Goal: Manage account settings

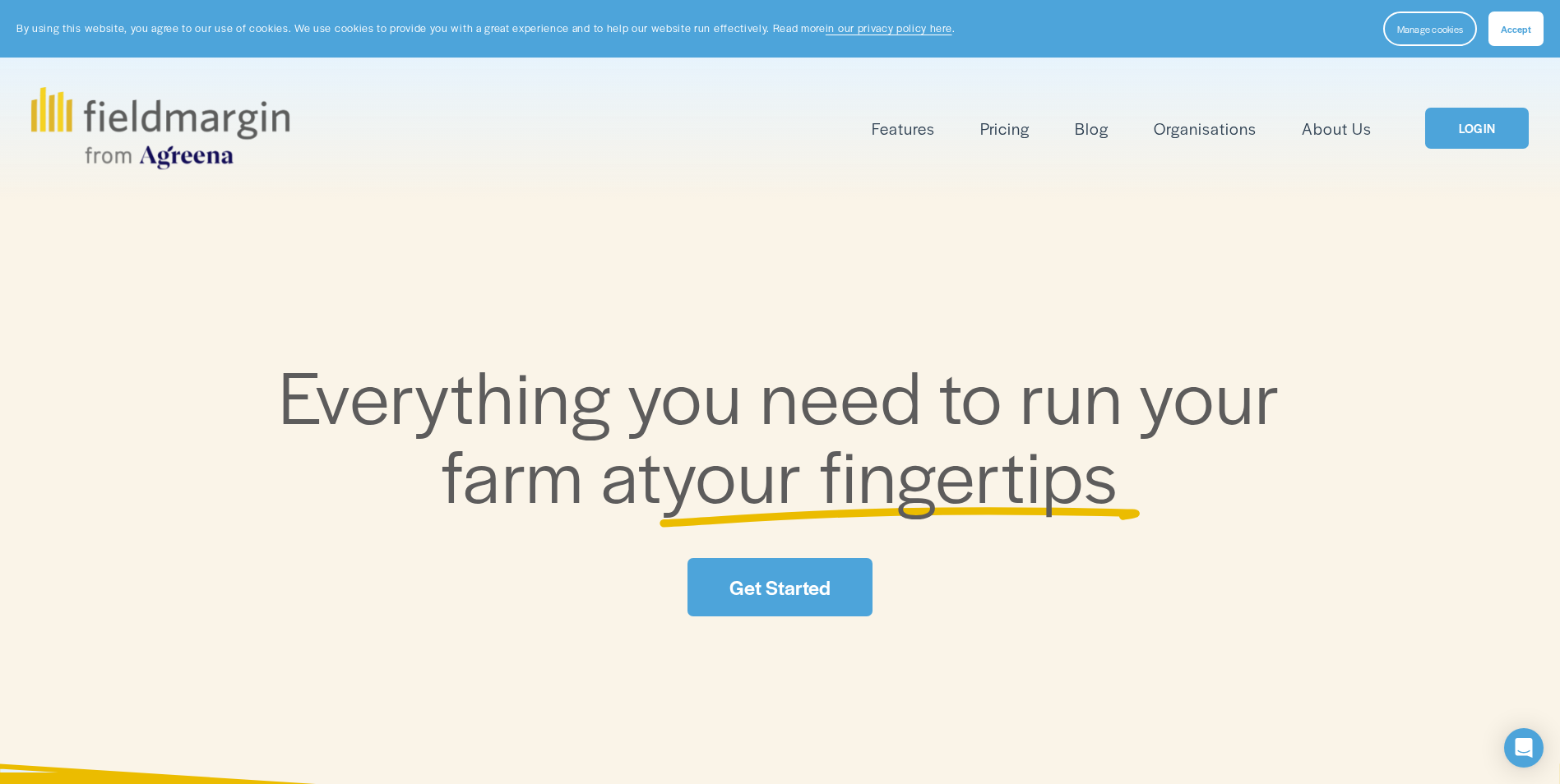
click at [1479, 132] on link "LOGIN" at bounding box center [1477, 129] width 104 height 42
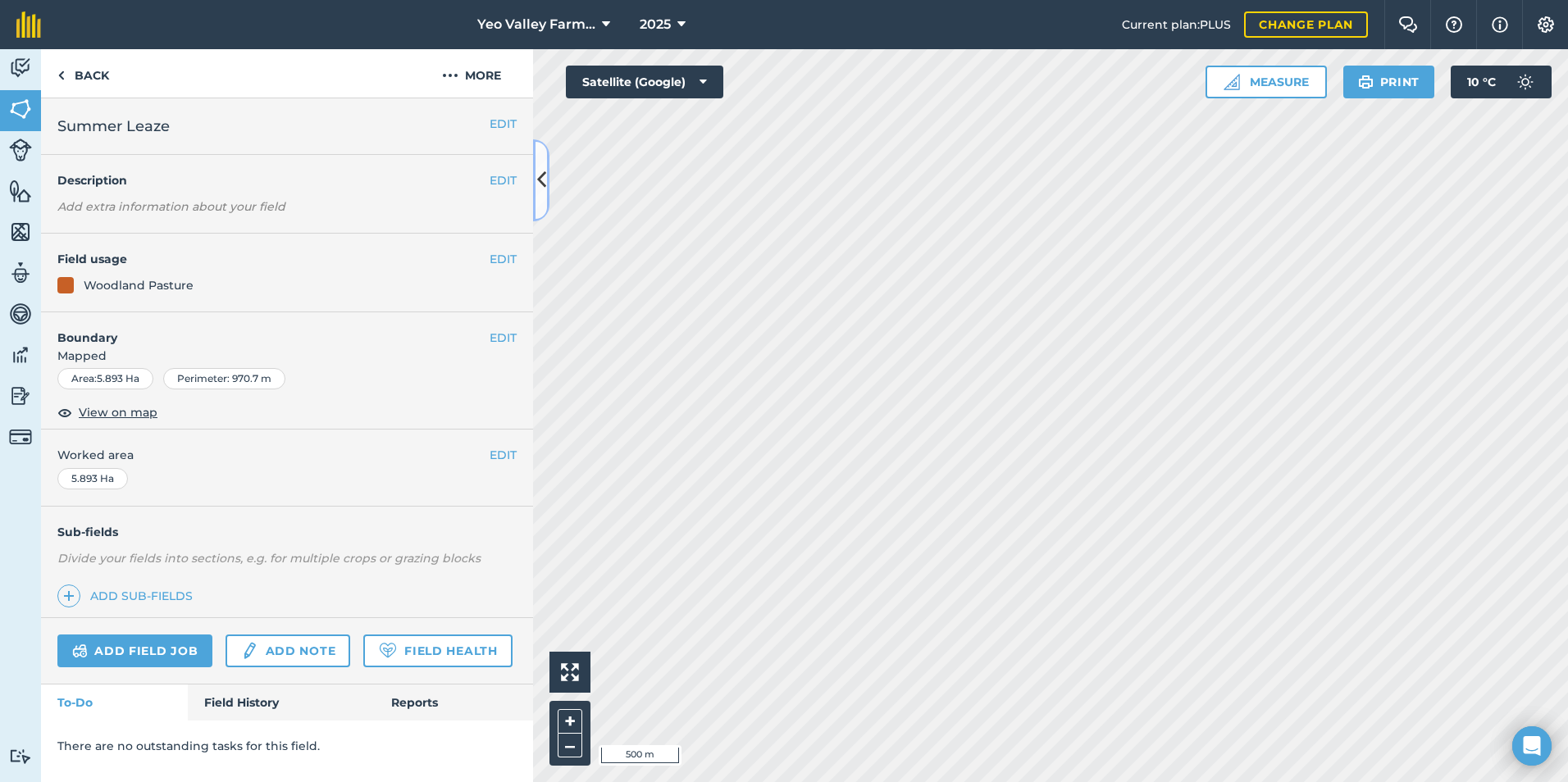
click at [542, 183] on icon at bounding box center [541, 180] width 9 height 29
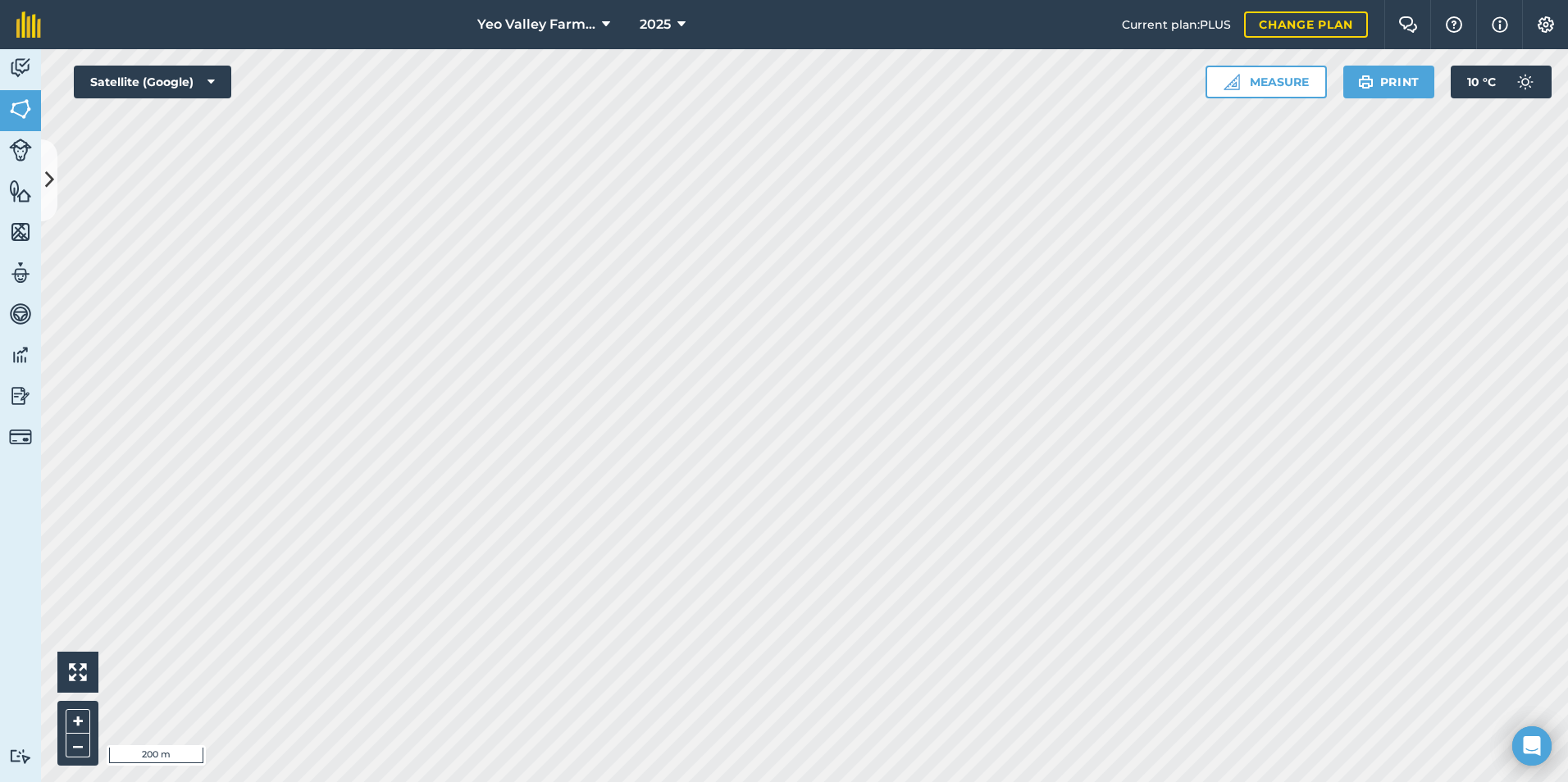
click at [1258, 781] on html "Yeo Valley Farms Ltd 2025 Current plan : PLUS Change plan Farm Chat Help Info S…" at bounding box center [784, 391] width 1568 height 782
